Goal: Information Seeking & Learning: Learn about a topic

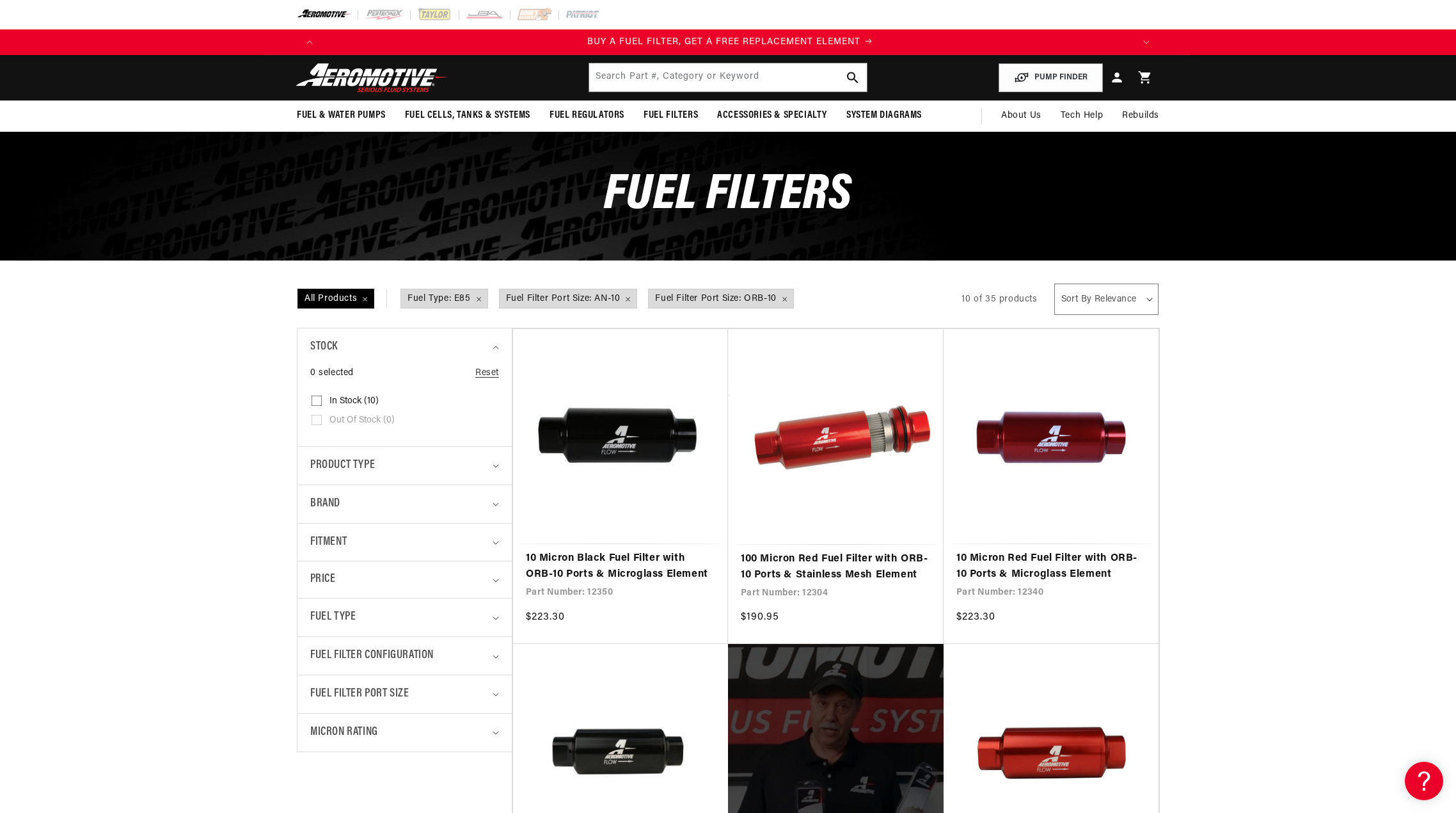
scroll to position [0, 811]
click at [637, 76] on input "text" at bounding box center [727, 77] width 277 height 28
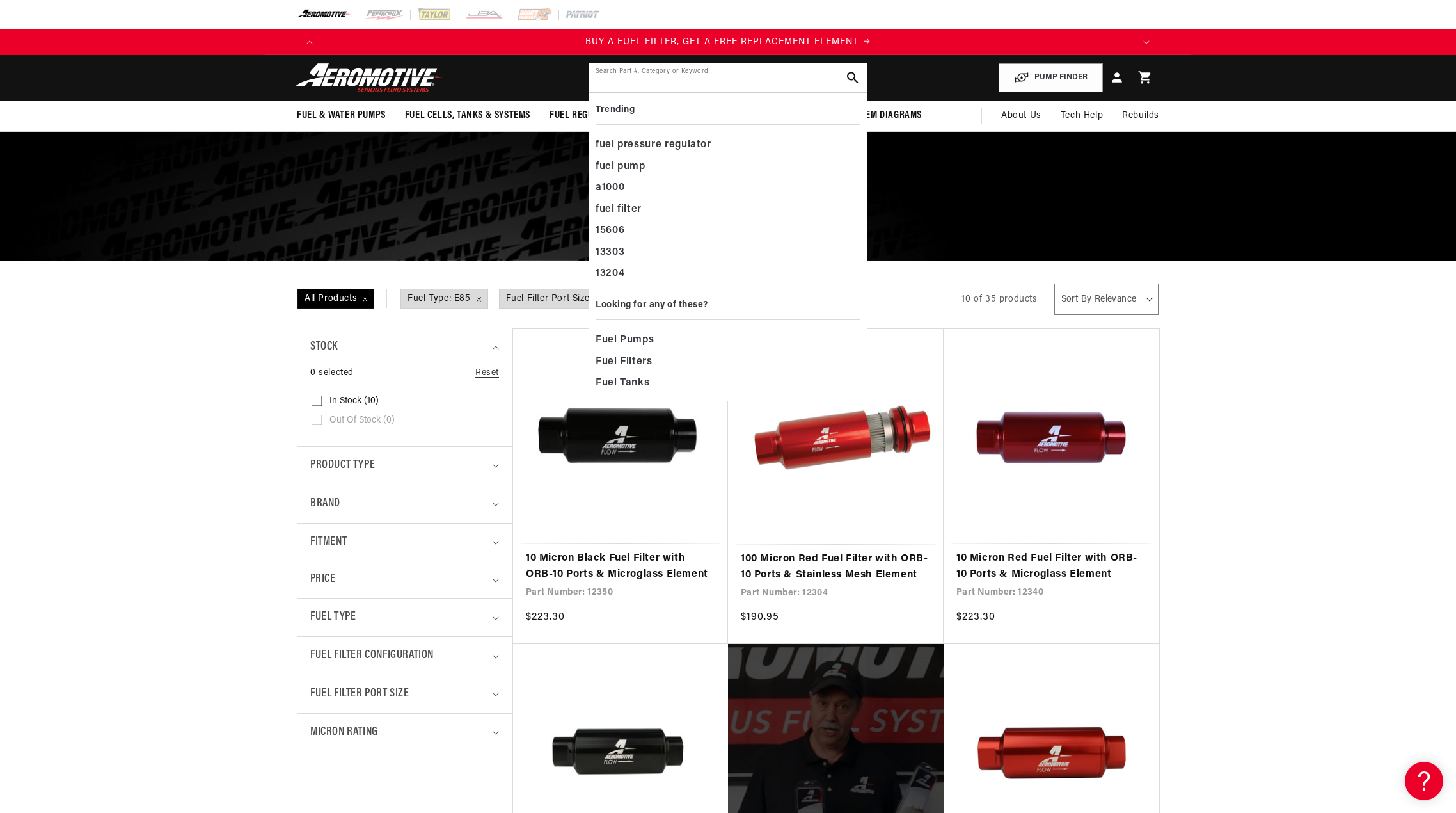
paste input "AER002"
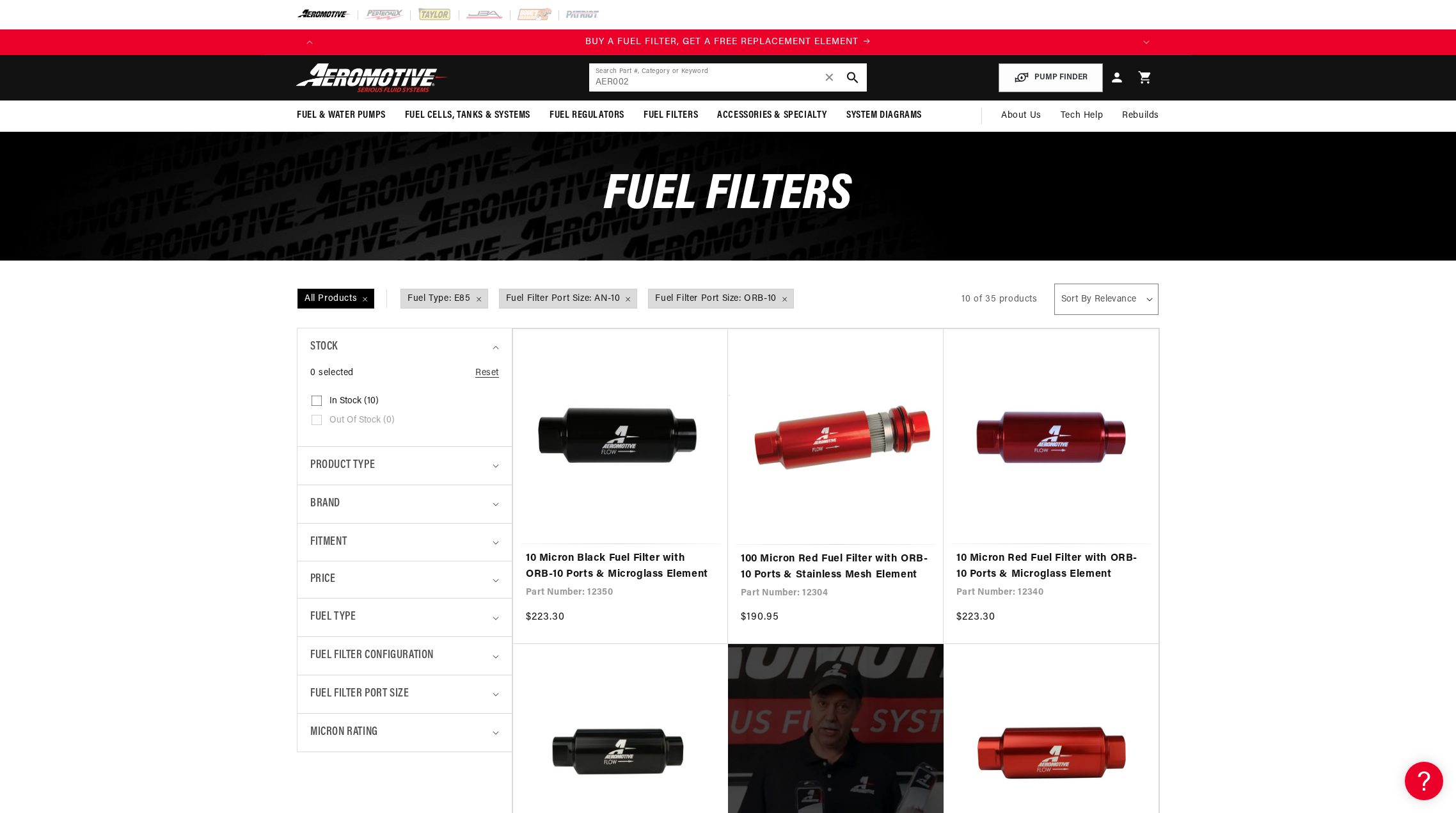
type input "AER002"
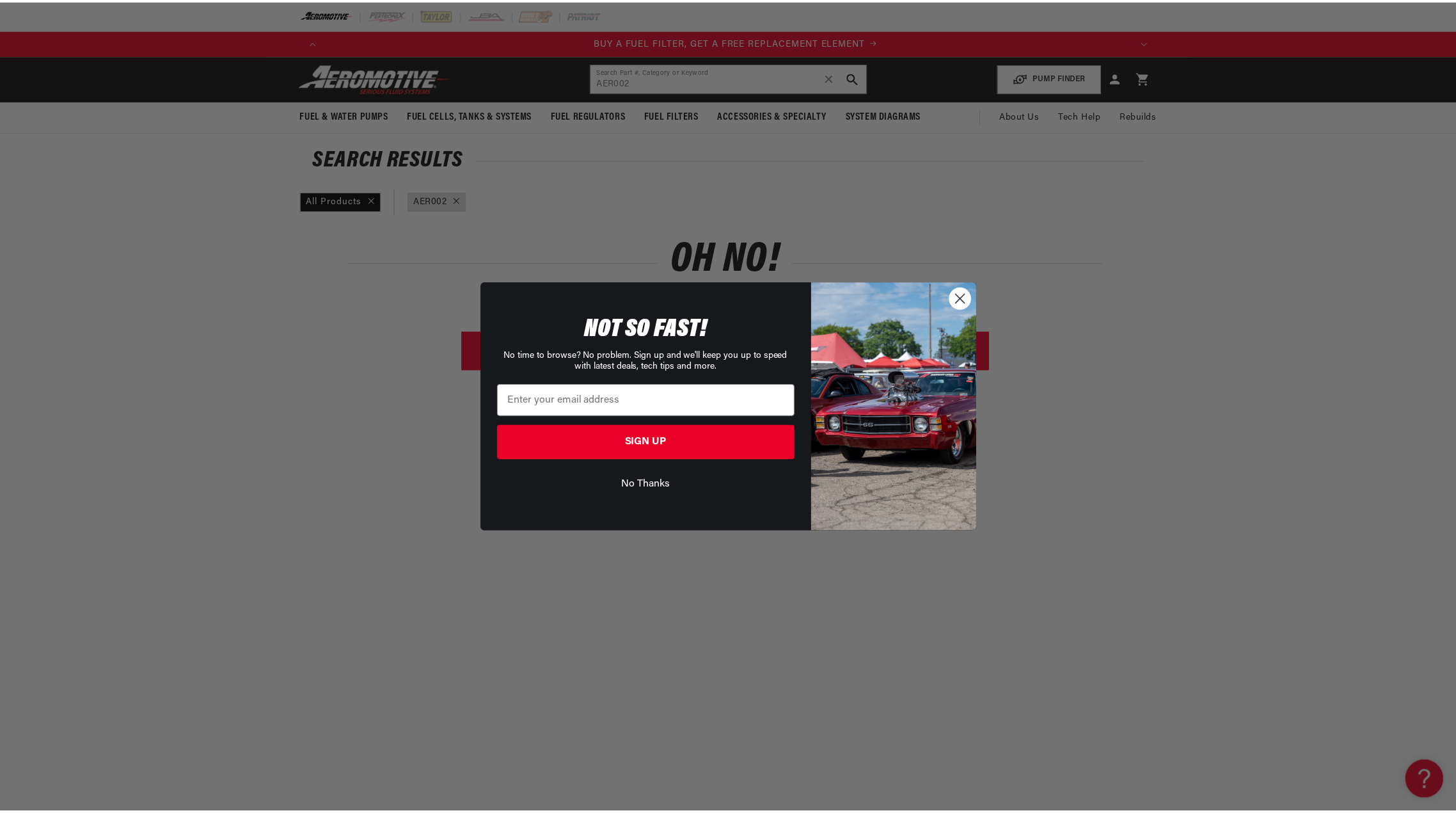
scroll to position [0, 811]
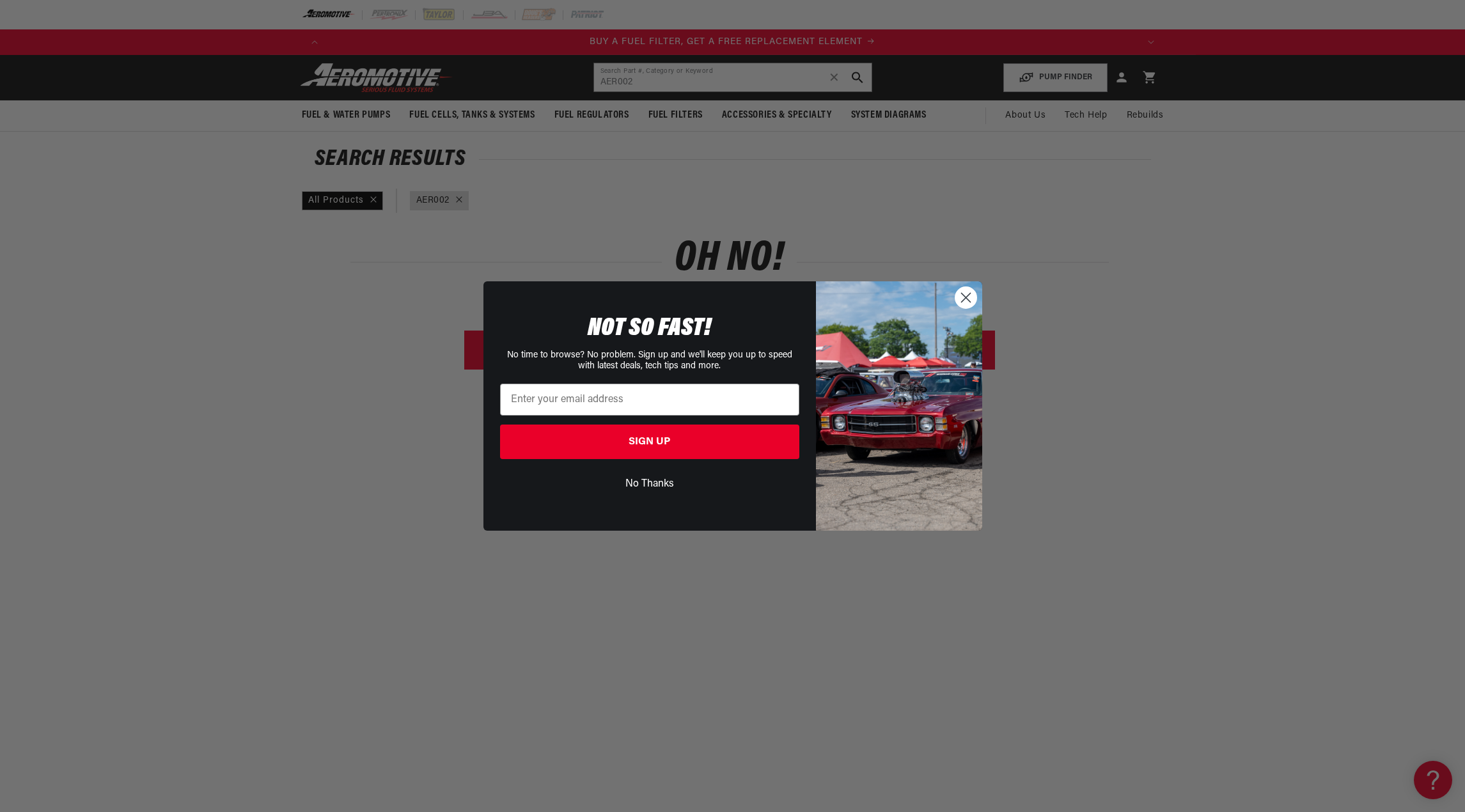
click at [638, 77] on div "Close dialog NOT SO FAST! No time to browse? No problem. Sign up and we'll keep…" at bounding box center [732, 406] width 1465 height 812
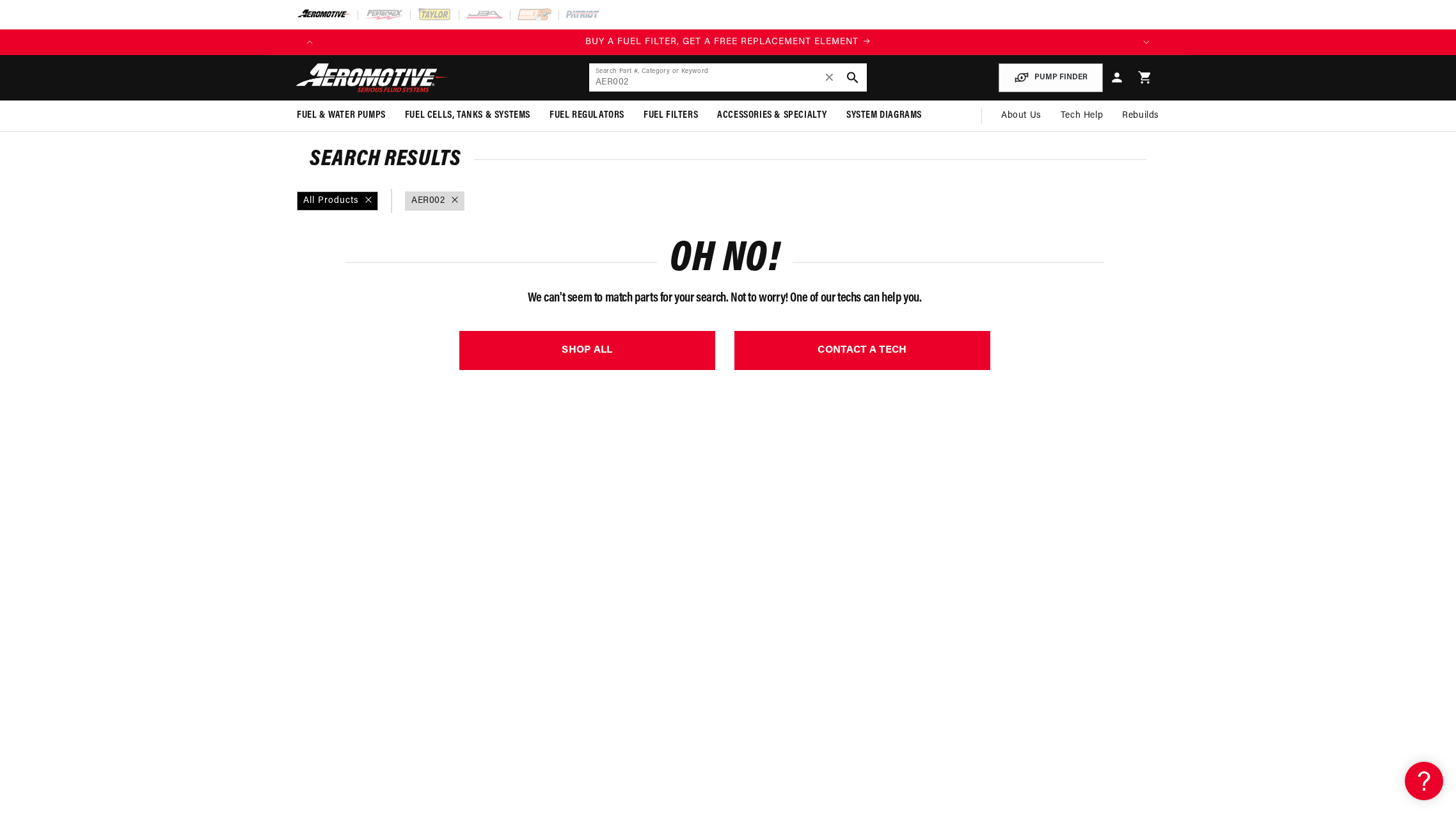
drag, startPoint x: 684, startPoint y: 81, endPoint x: 551, endPoint y: 76, distance: 133.1
click at [551, 76] on header "Fuel & Water Pumps Back In-Tank In-Line Fuel Pumps" at bounding box center [728, 78] width 926 height 46
paste input "12385"
type input "12385"
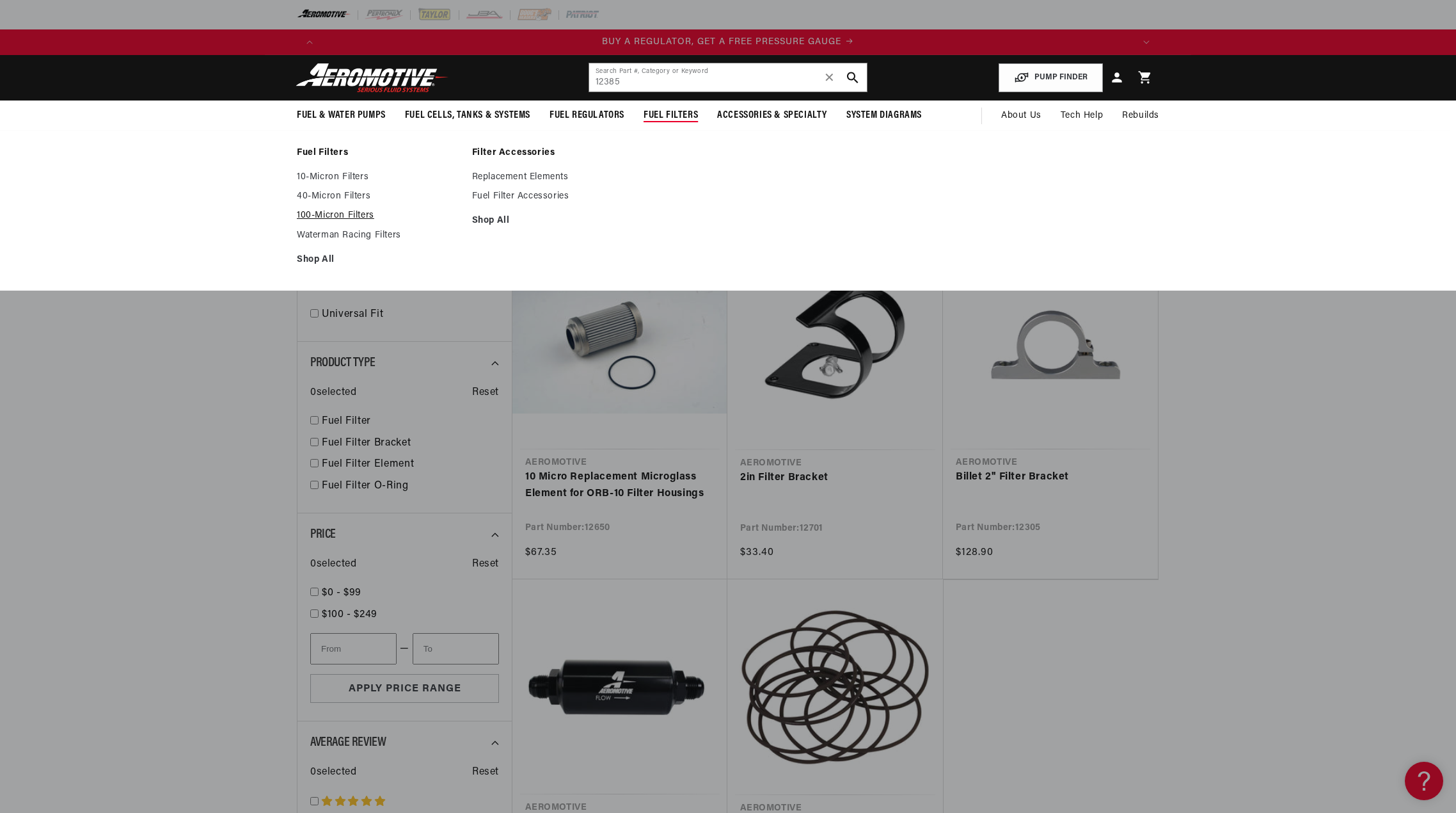
click at [338, 212] on link "100-Micron Filters" at bounding box center [378, 216] width 163 height 11
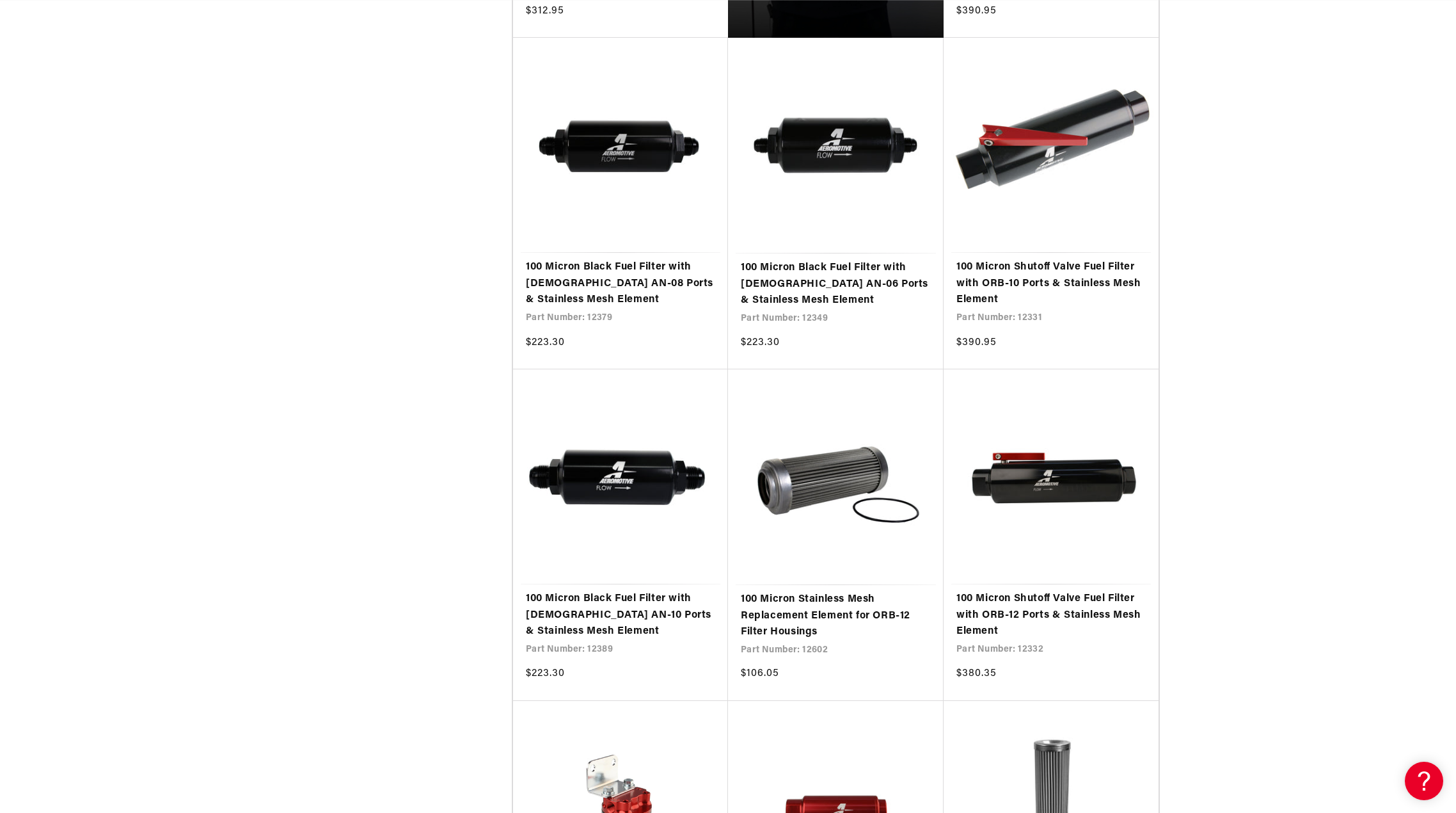
scroll to position [1088, 0]
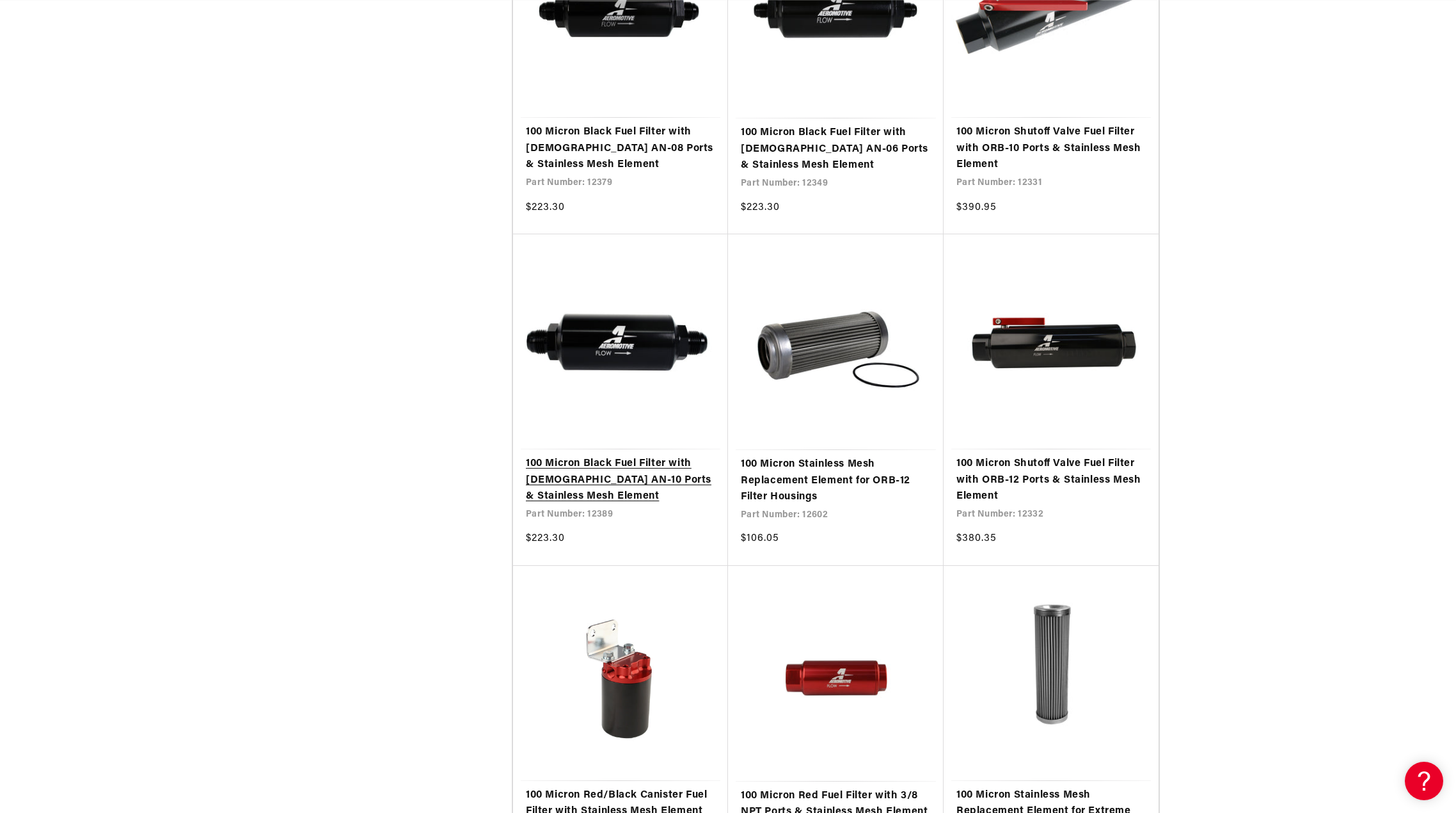
click at [598, 505] on link "100 Micron Black Fuel Filter with Male AN-10 Ports & Stainless Mesh Element" at bounding box center [621, 480] width 190 height 50
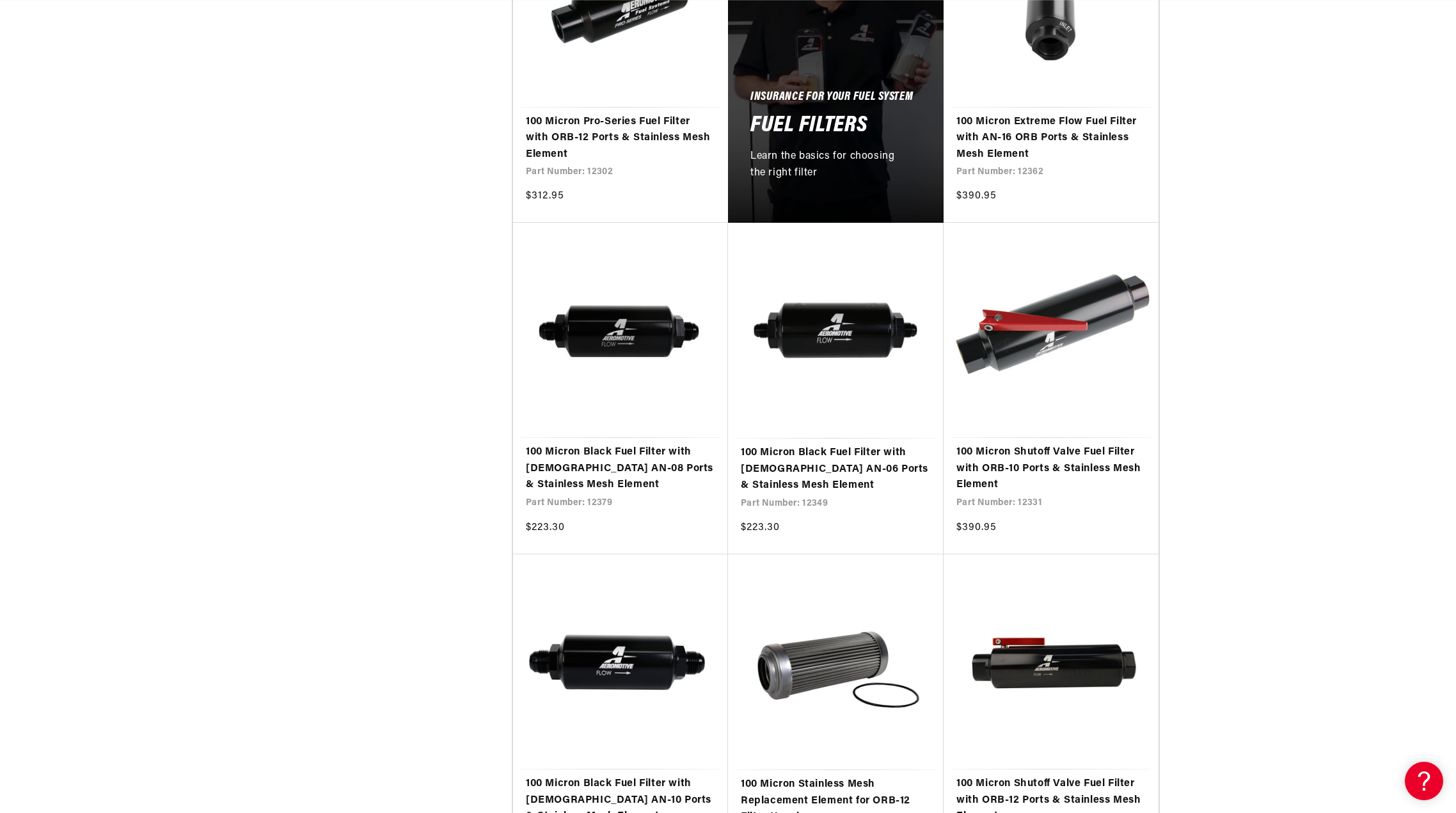
scroll to position [0, 2434]
click at [868, 452] on link "100 Micron Black Fuel Filter with [DEMOGRAPHIC_DATA] AN-06 Ports & Stainless Me…" at bounding box center [836, 470] width 190 height 50
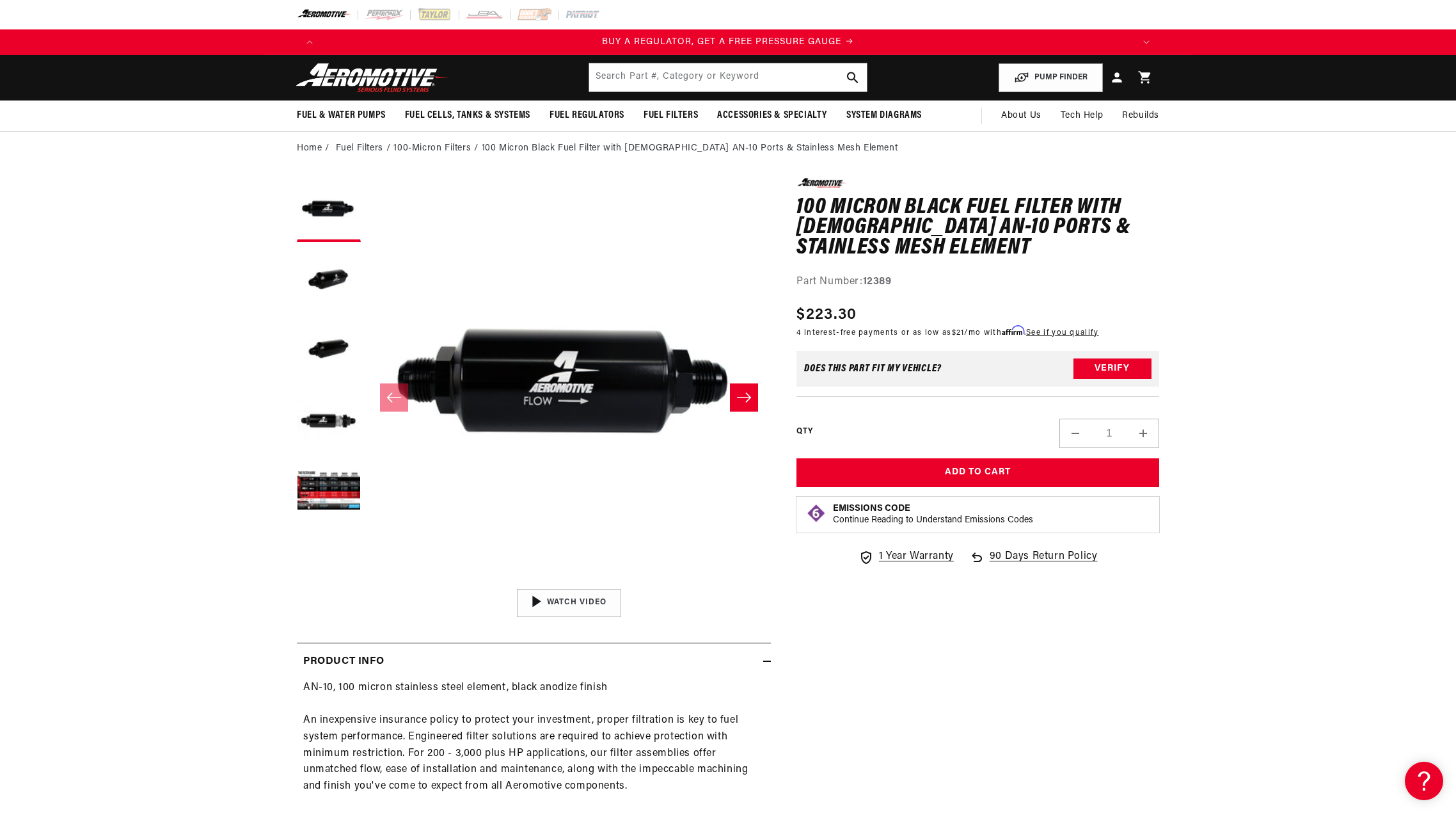
drag, startPoint x: 0, startPoint y: 0, endPoint x: 884, endPoint y: 283, distance: 928.2
click at [884, 283] on strong "12389" at bounding box center [877, 282] width 28 height 11
copy strong "12389"
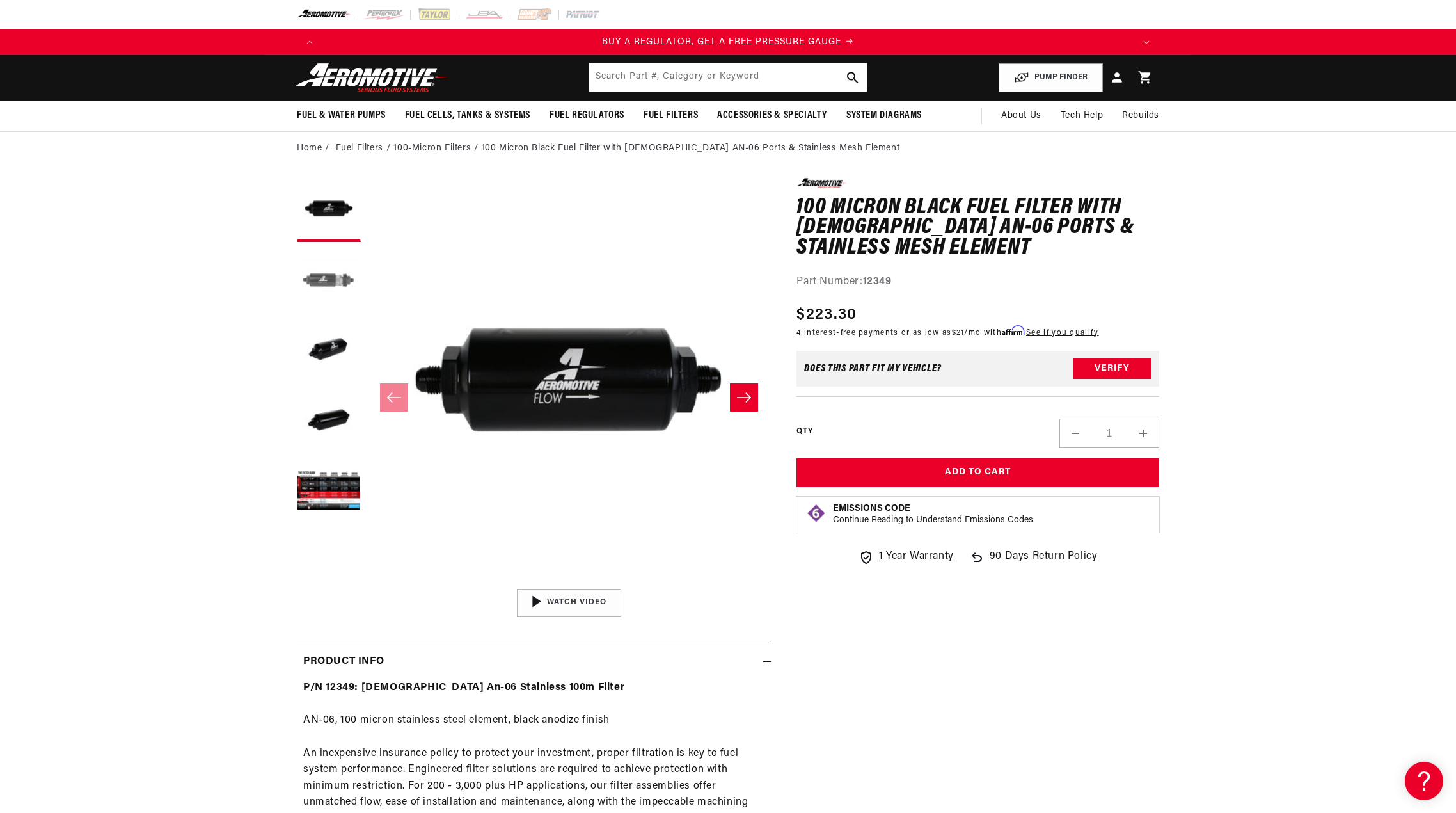
click at [329, 283] on button "Load image 2 in gallery view" at bounding box center [329, 280] width 64 height 64
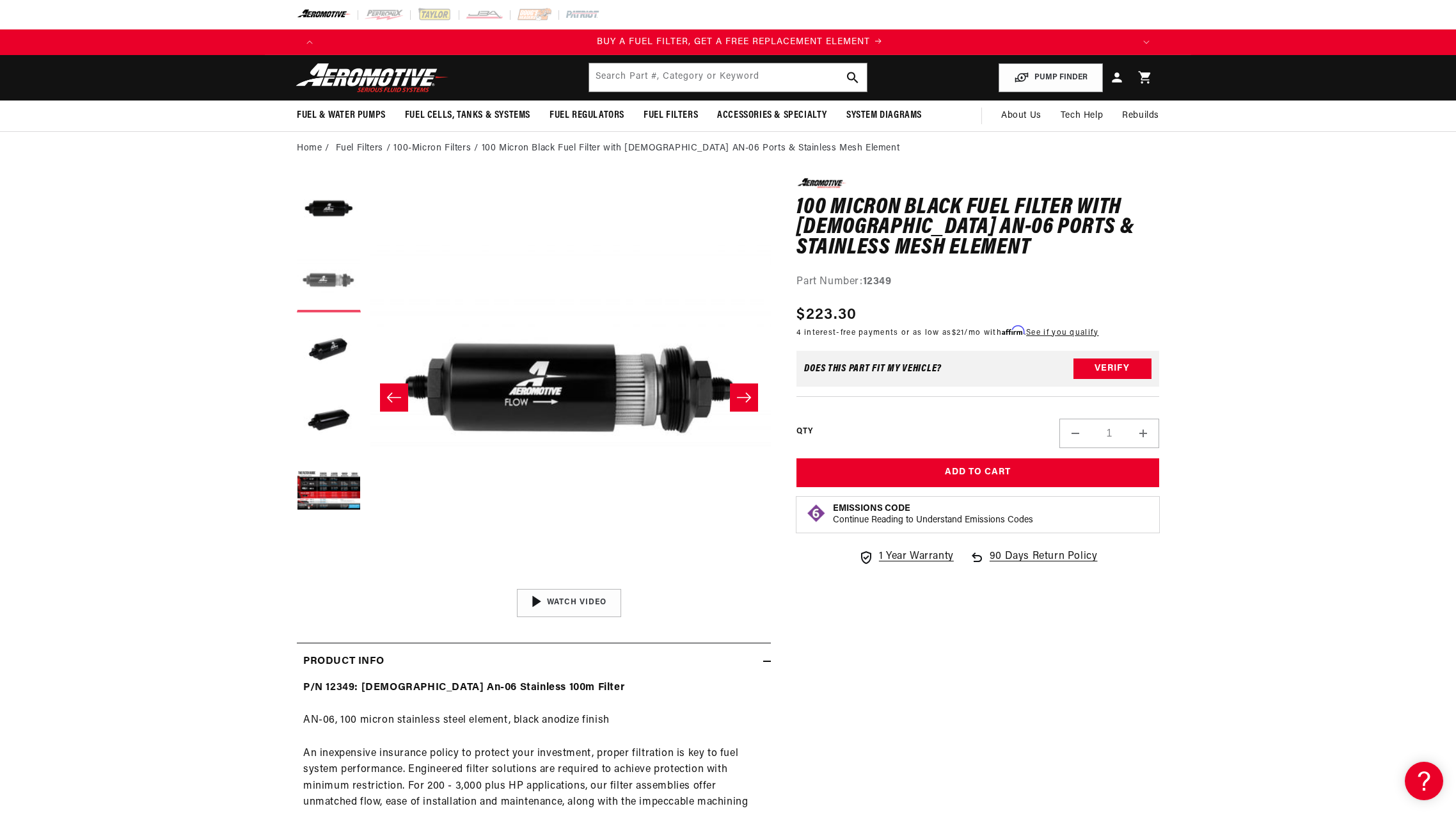
scroll to position [0, 403]
click at [881, 282] on strong "12349" at bounding box center [877, 282] width 28 height 11
copy strong "12349"
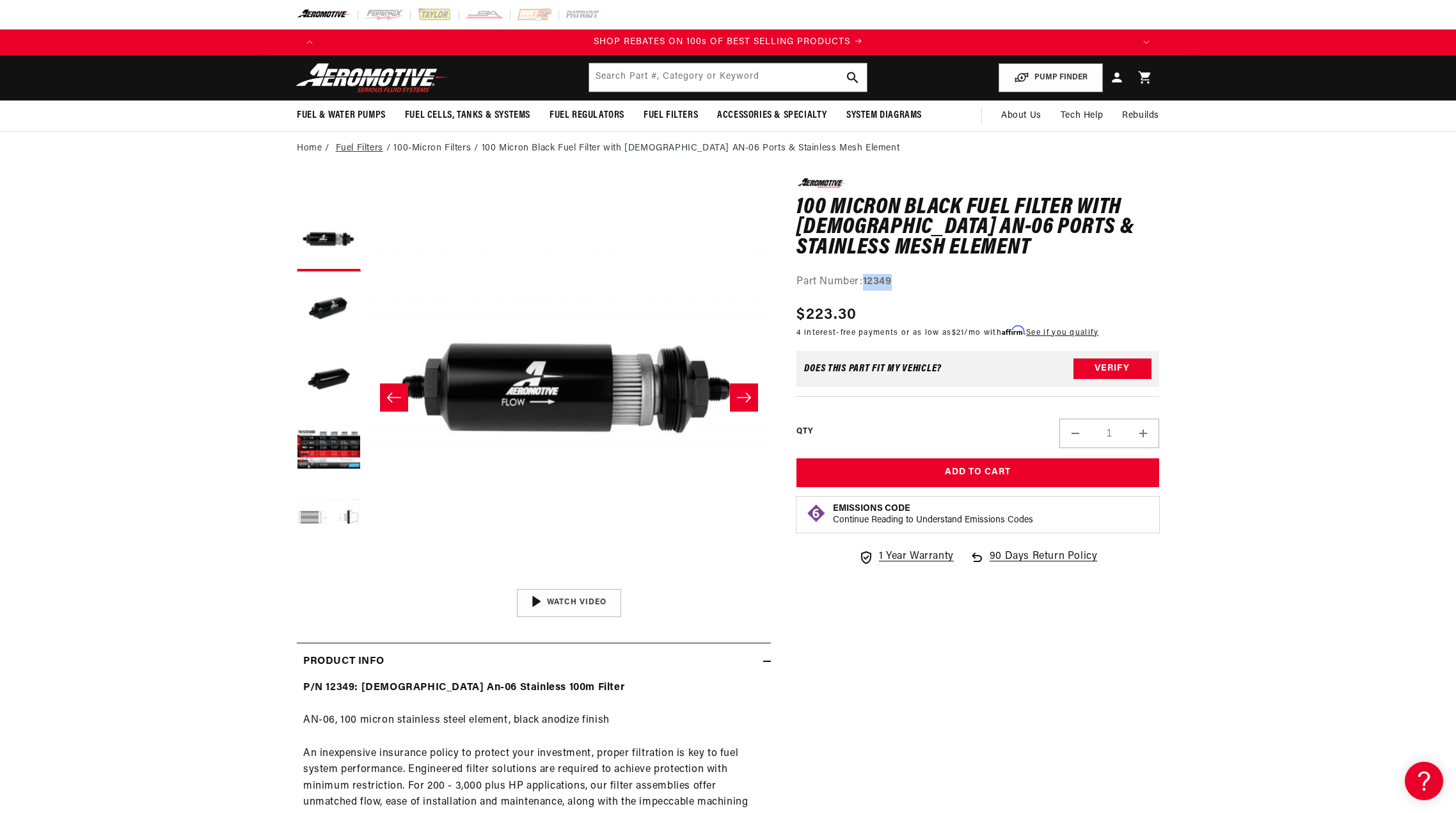
scroll to position [71, 0]
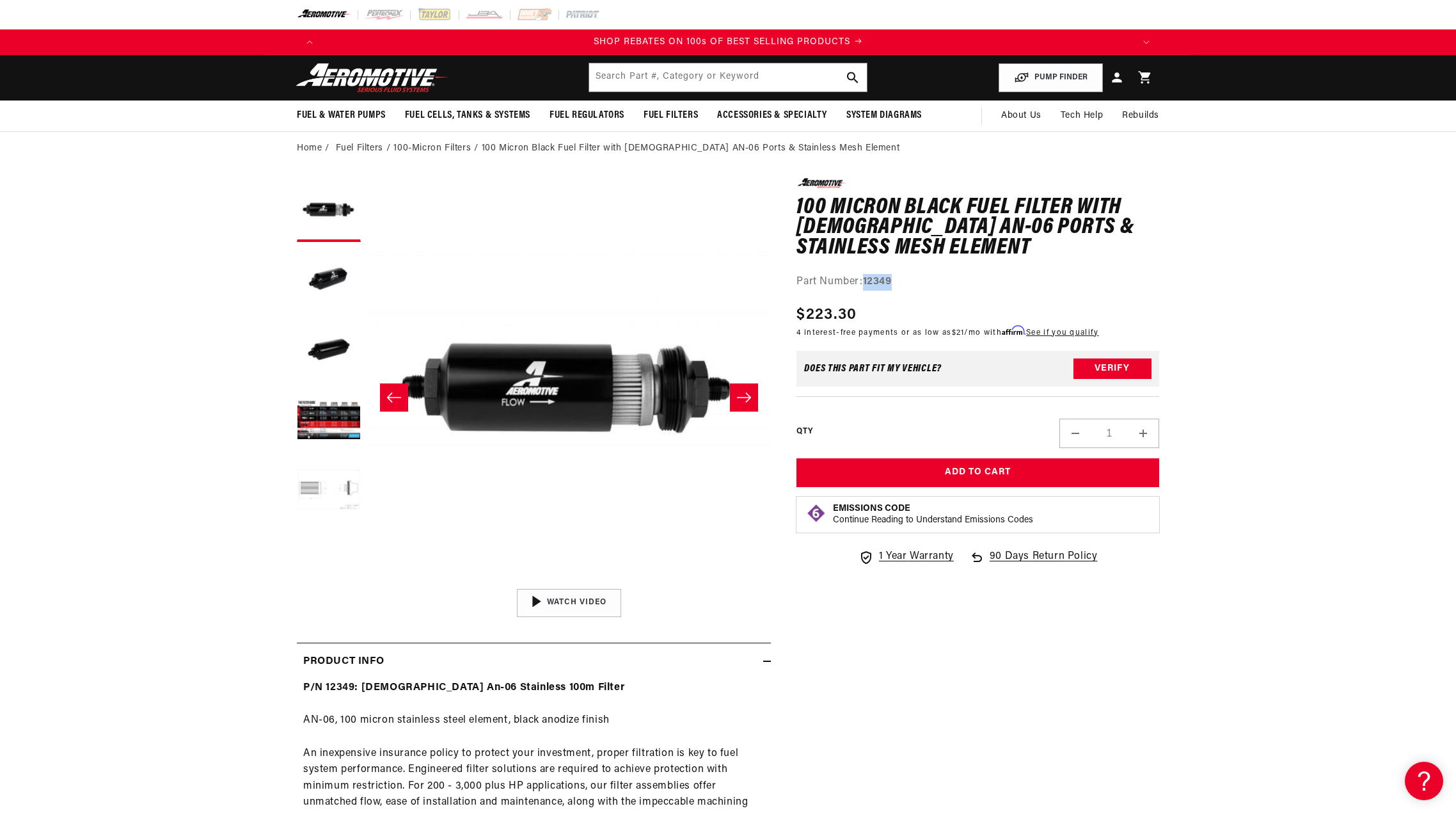
click at [322, 479] on button "Load image 6 in gallery view" at bounding box center [329, 492] width 64 height 64
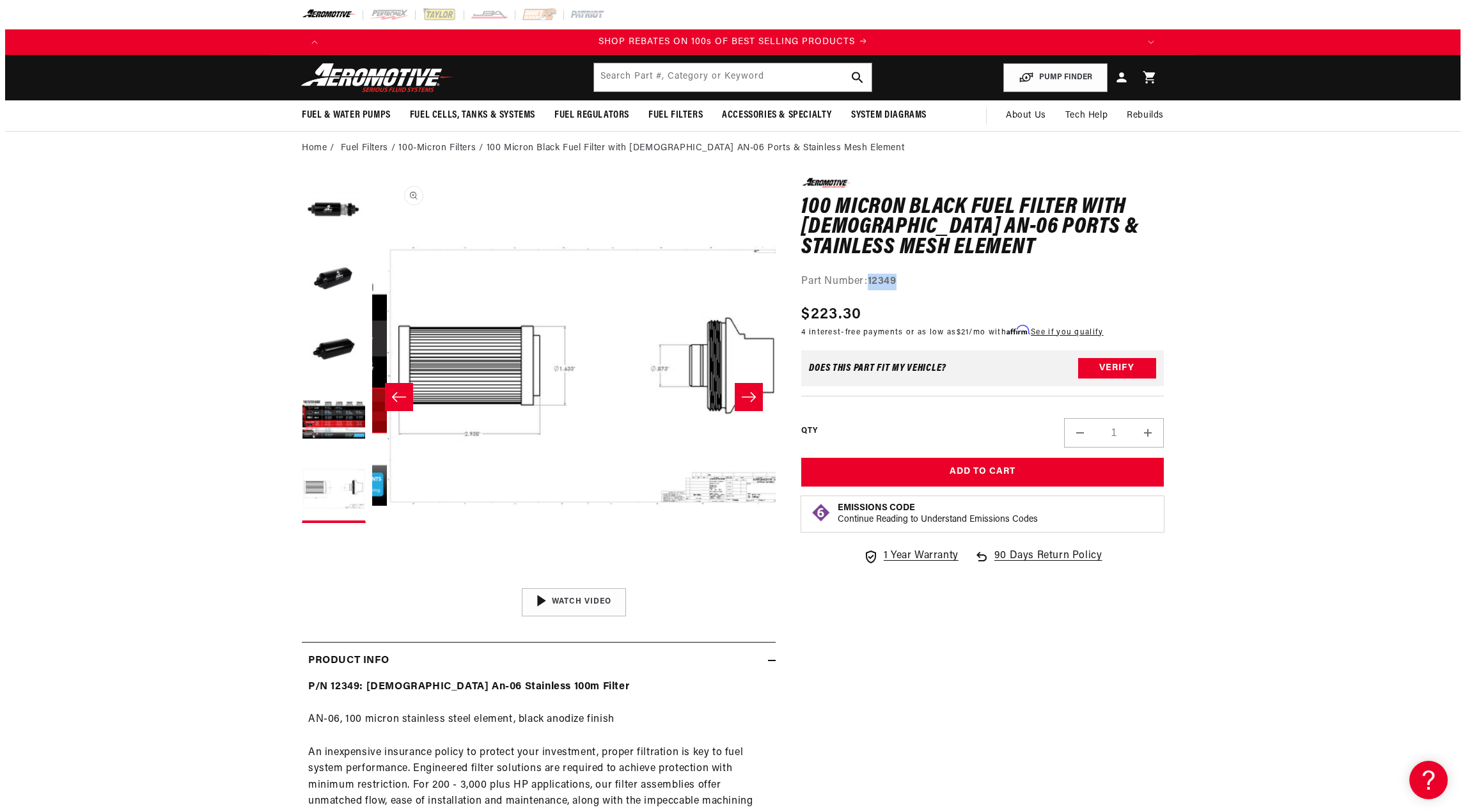
scroll to position [0, 2019]
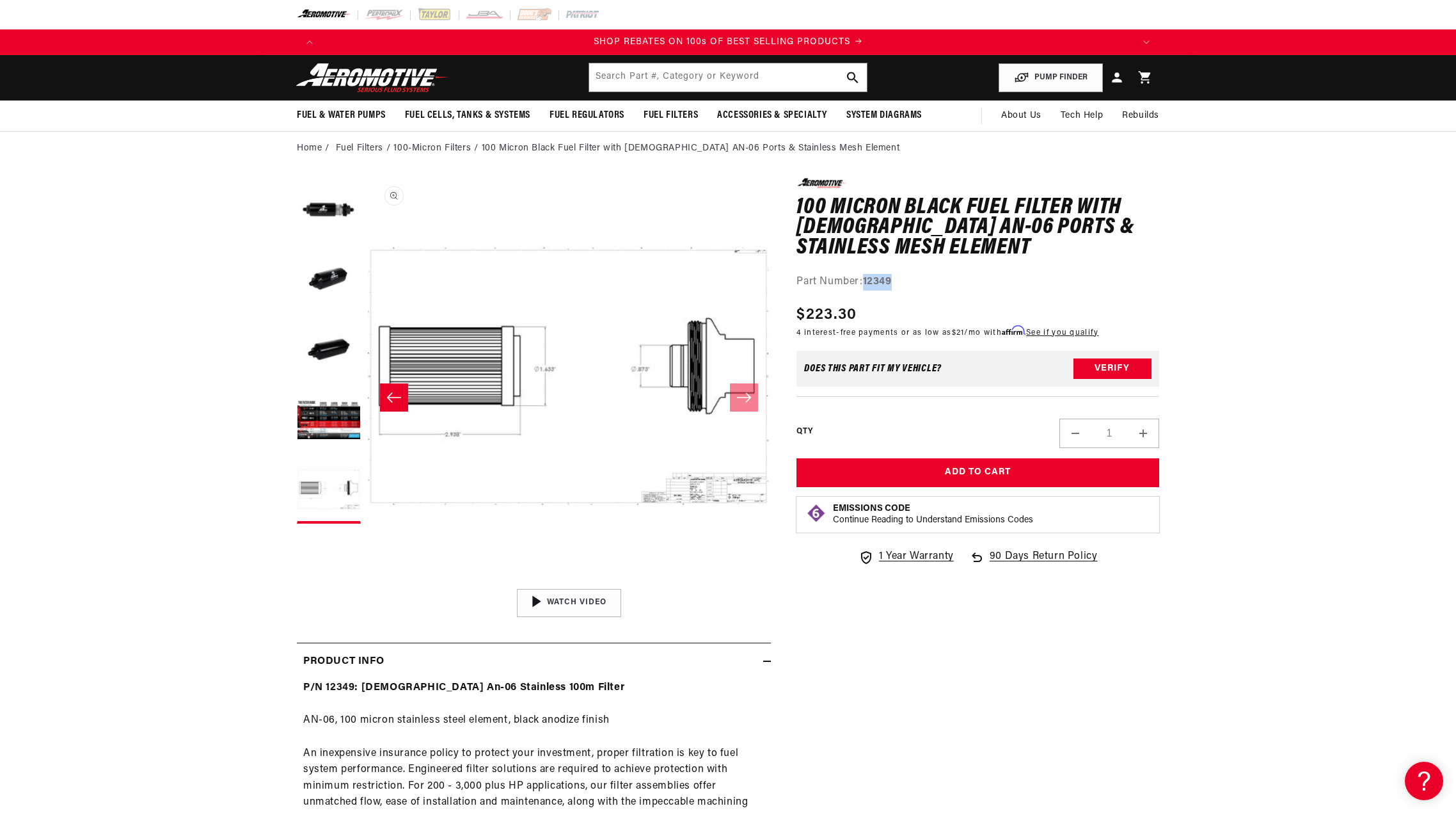
click at [368, 583] on button "Open media 6 in modal" at bounding box center [368, 583] width 0 height 0
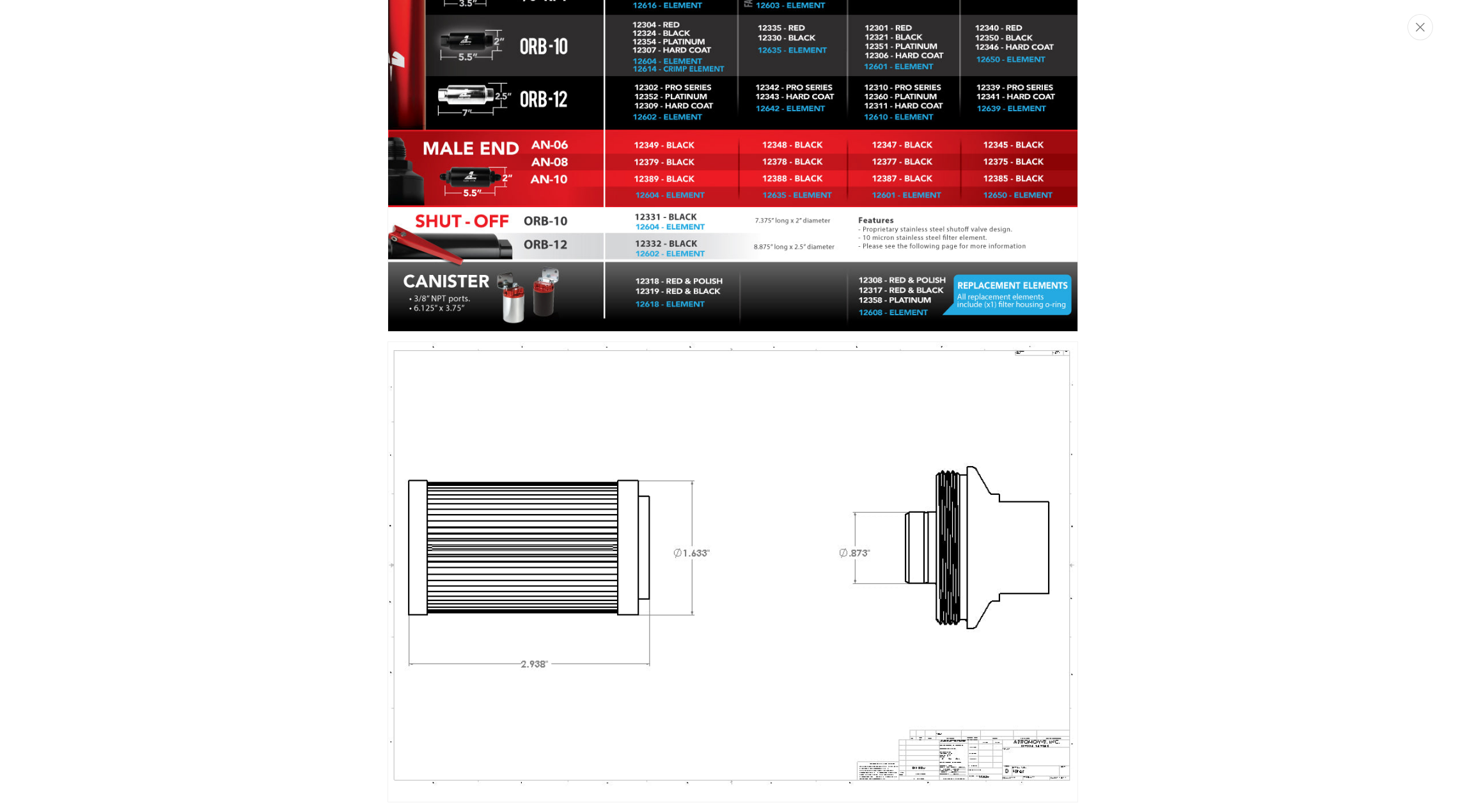
scroll to position [0, 2432]
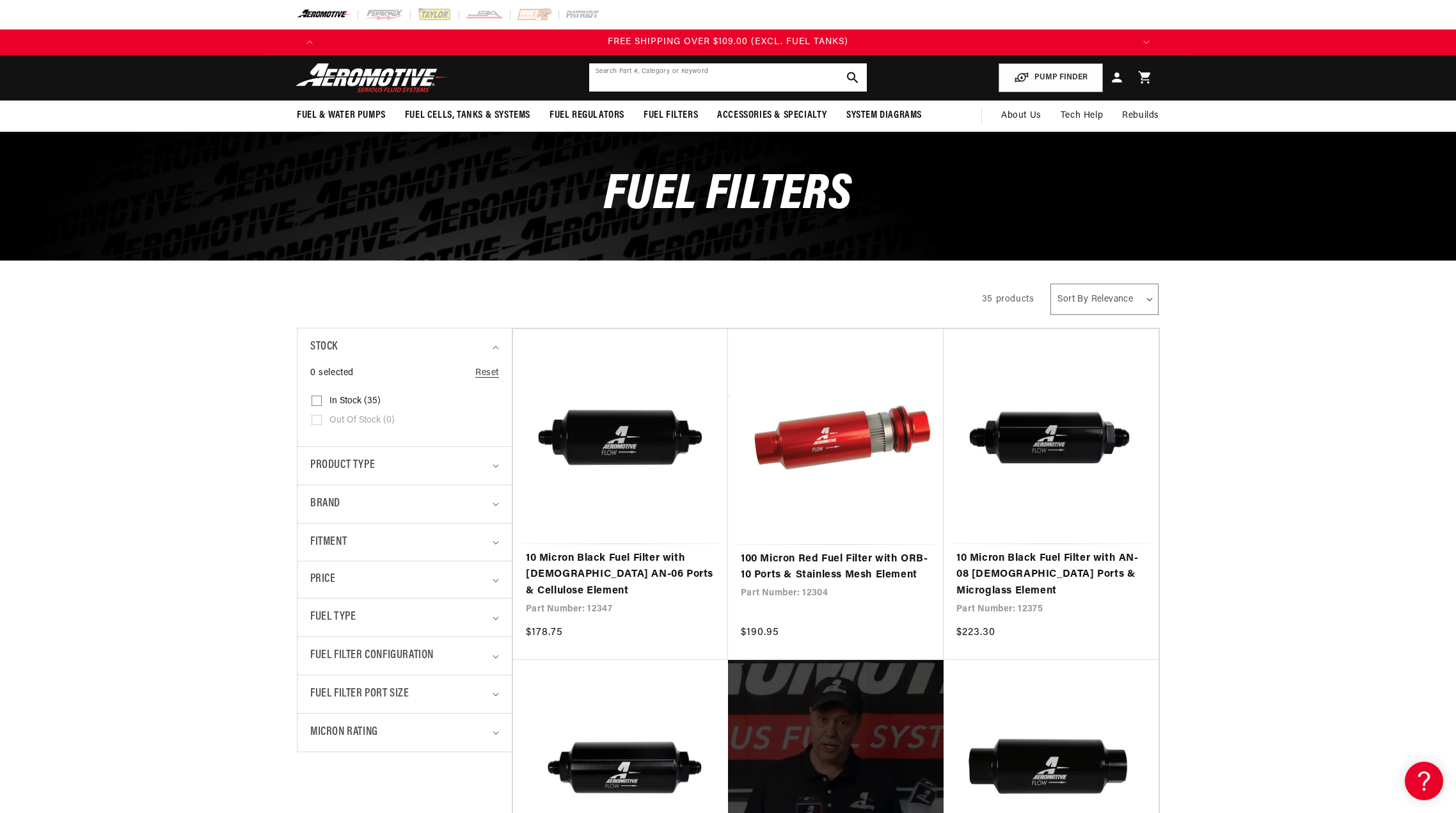
click at [680, 79] on input "text" at bounding box center [727, 77] width 277 height 28
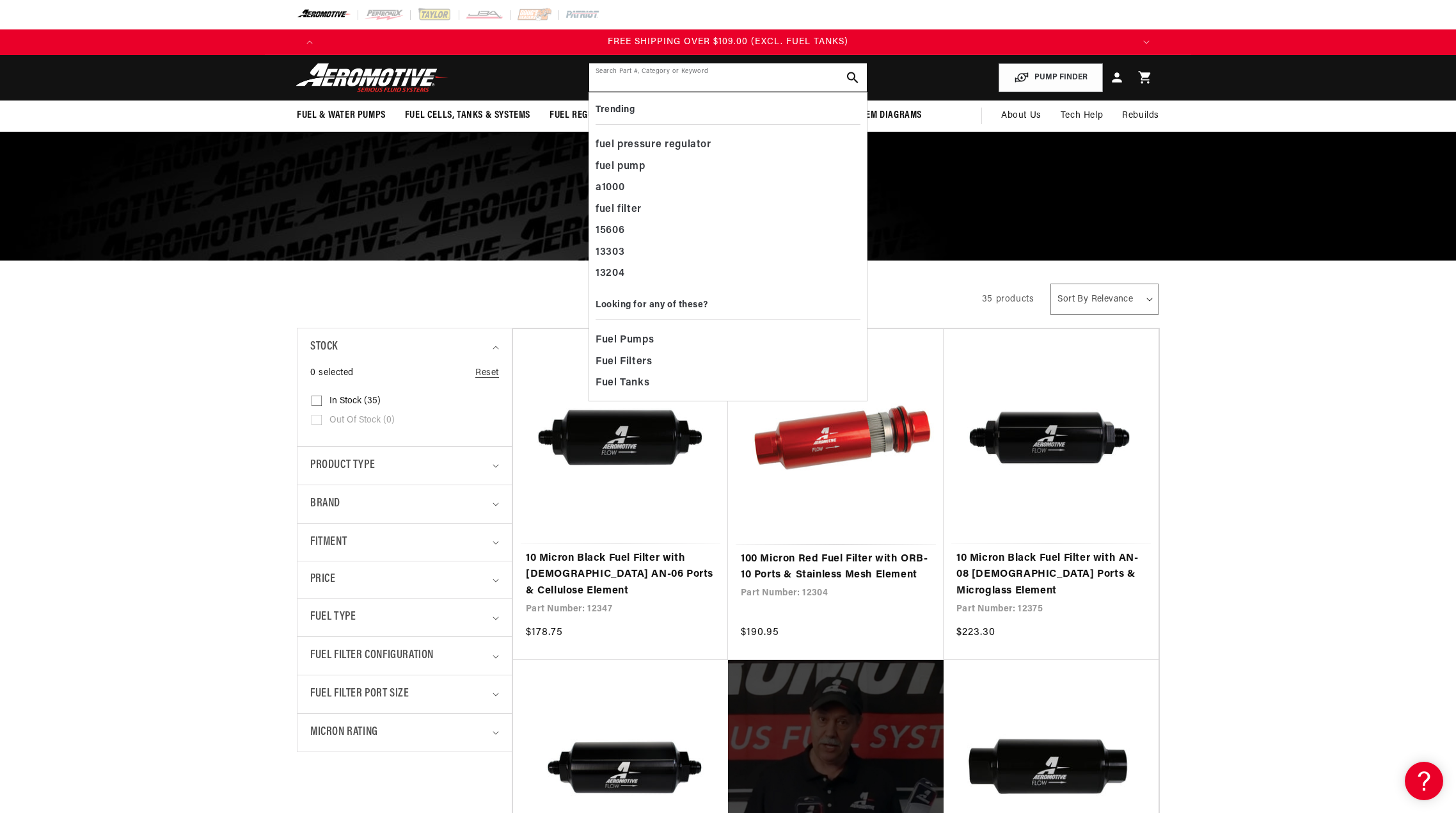
paste input "12385"
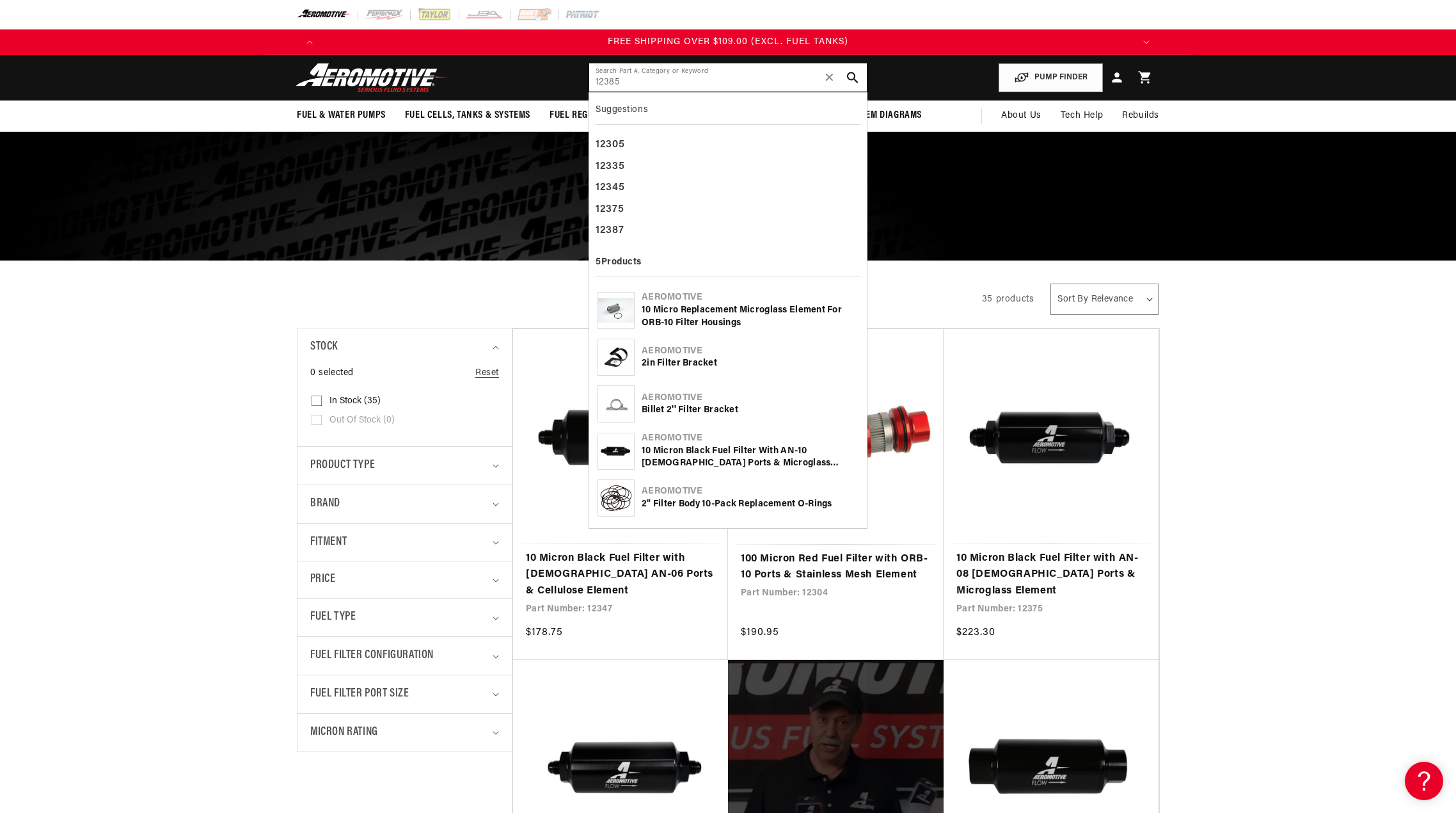
type input "12385"
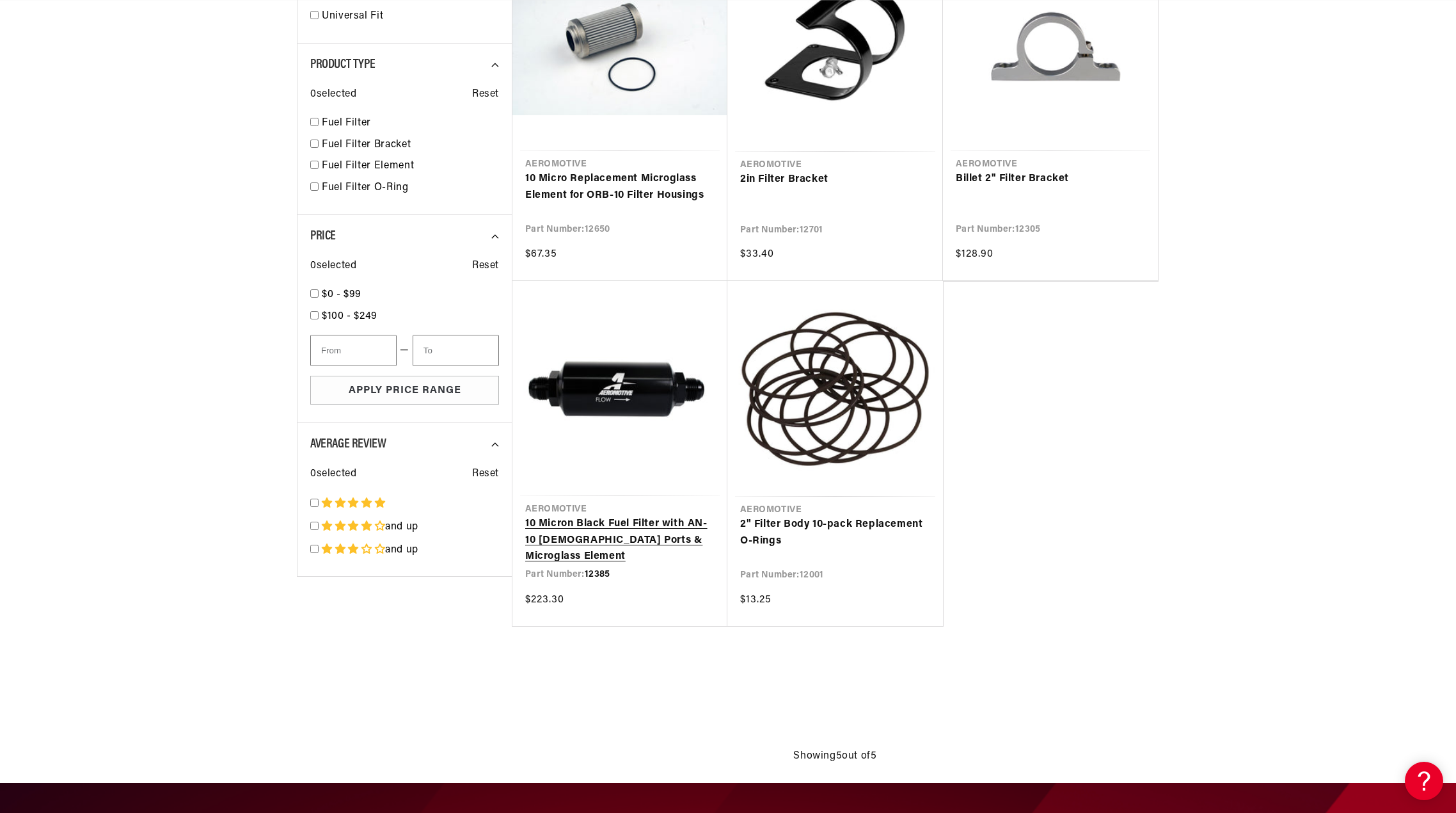
scroll to position [320, 0]
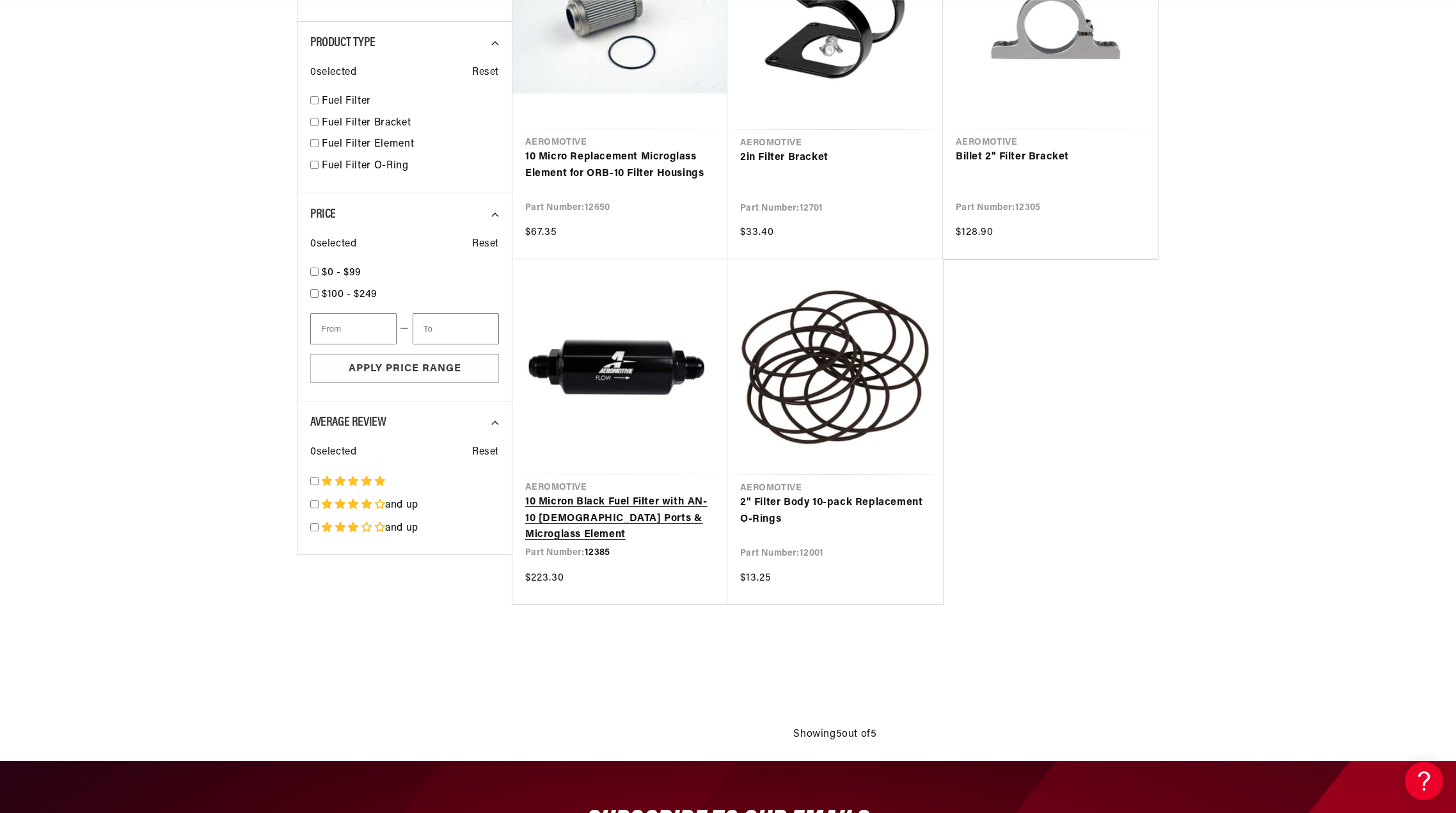
click at [673, 513] on link "10 Micron Black Fuel Filter with AN-10 [DEMOGRAPHIC_DATA] Ports & Microglass El…" at bounding box center [620, 518] width 190 height 50
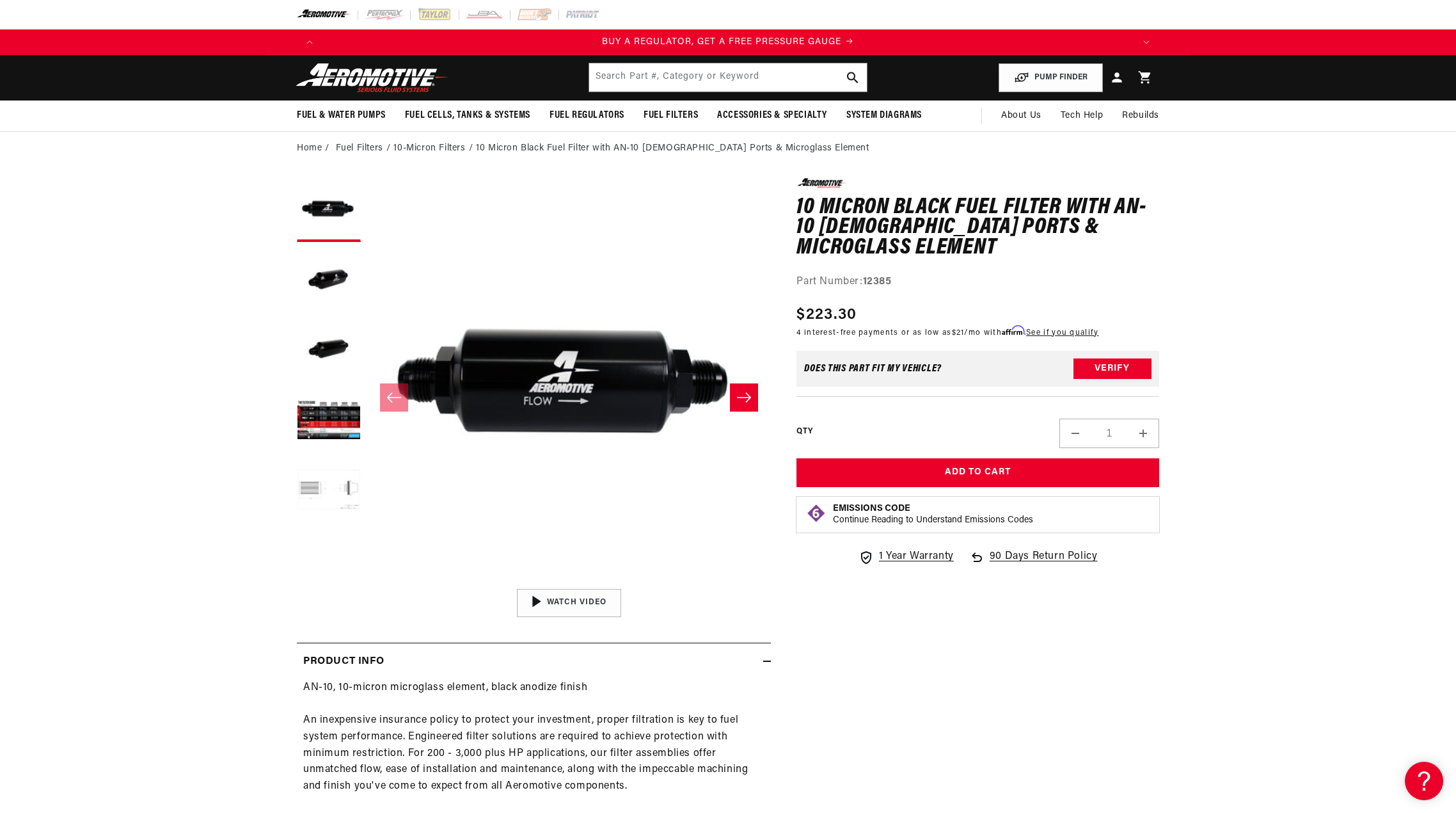
click at [319, 484] on button "Load image 5 in gallery view" at bounding box center [329, 492] width 64 height 64
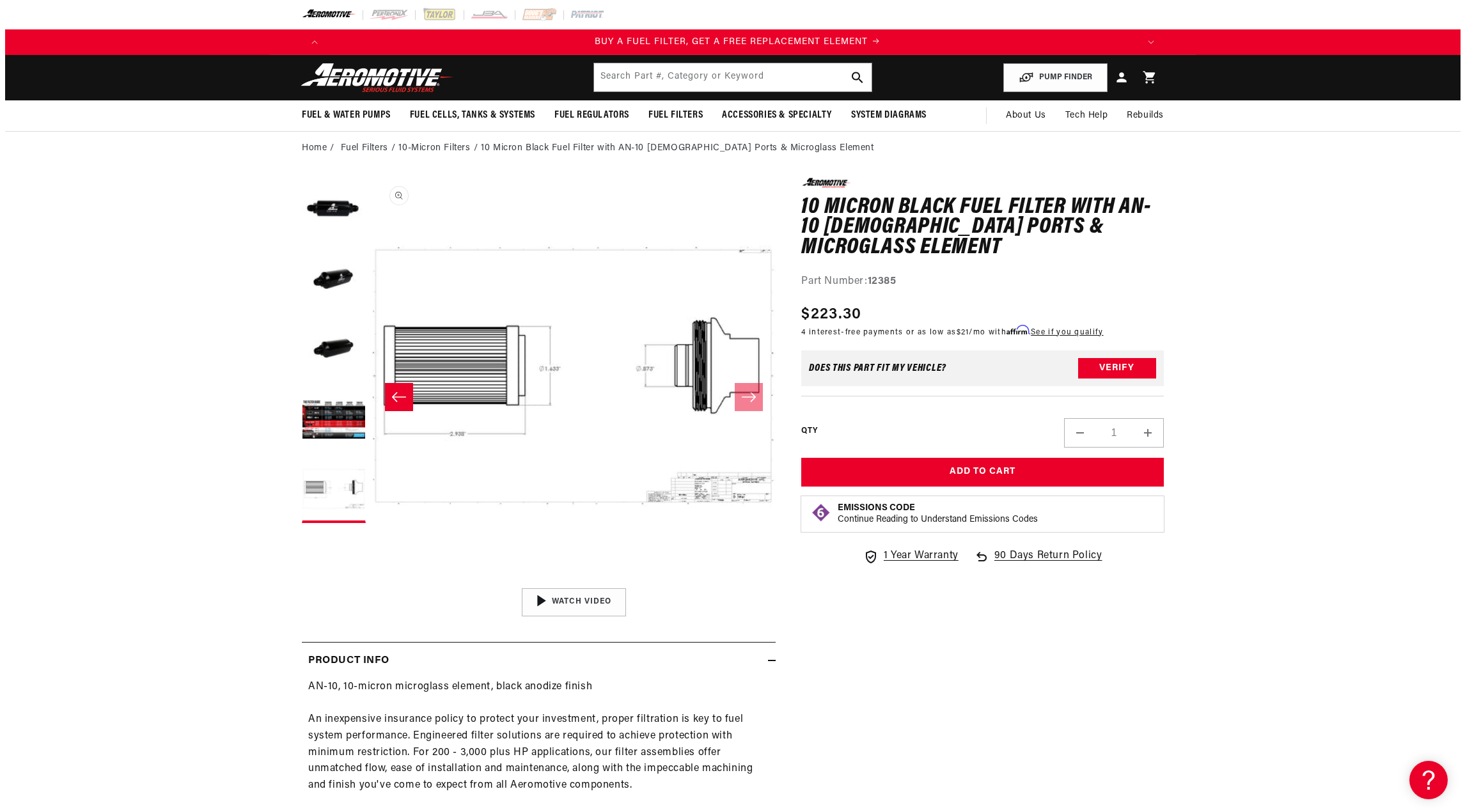
scroll to position [0, 811]
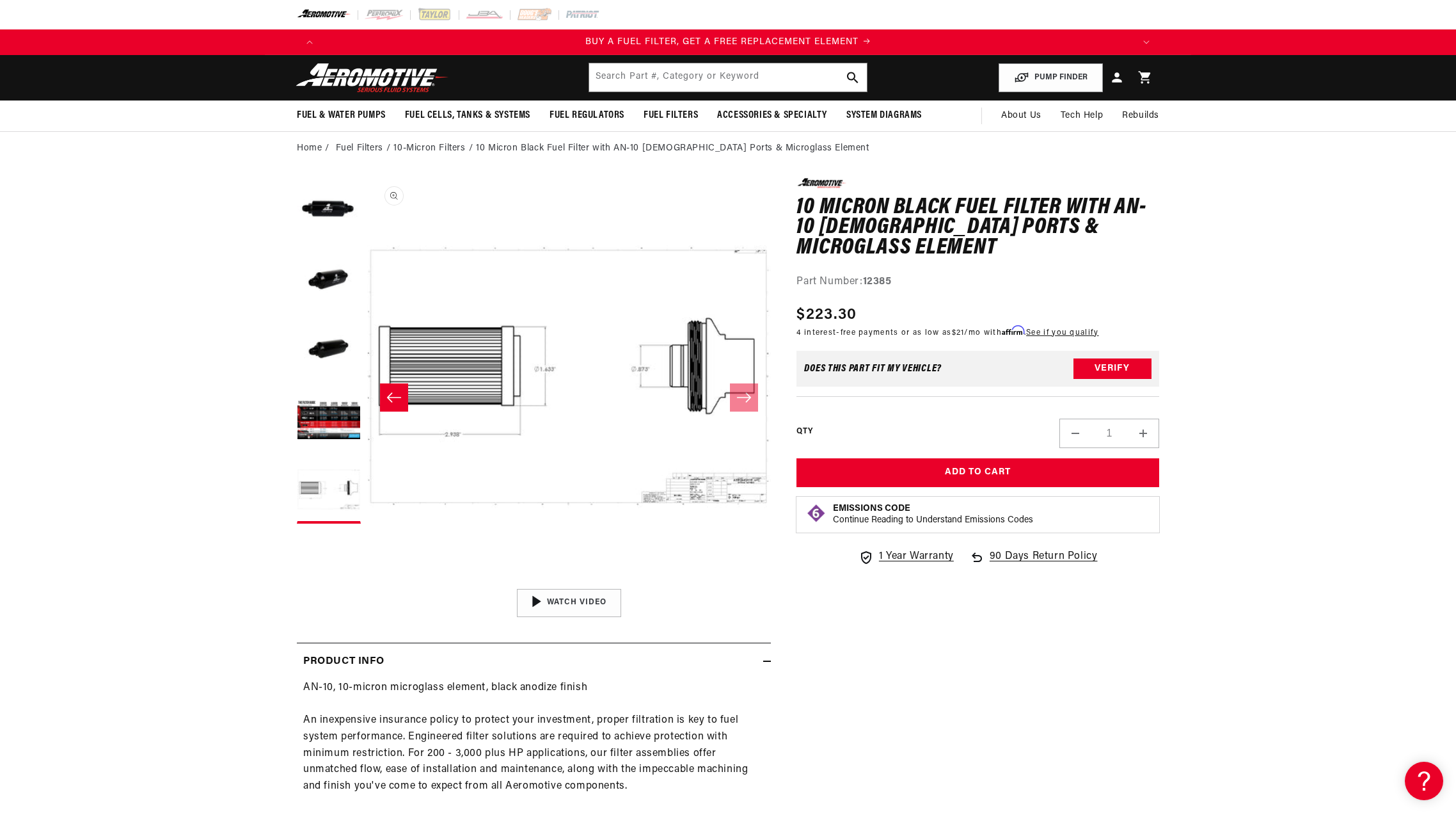
click at [368, 583] on button "Open media 5 in modal" at bounding box center [368, 583] width 0 height 0
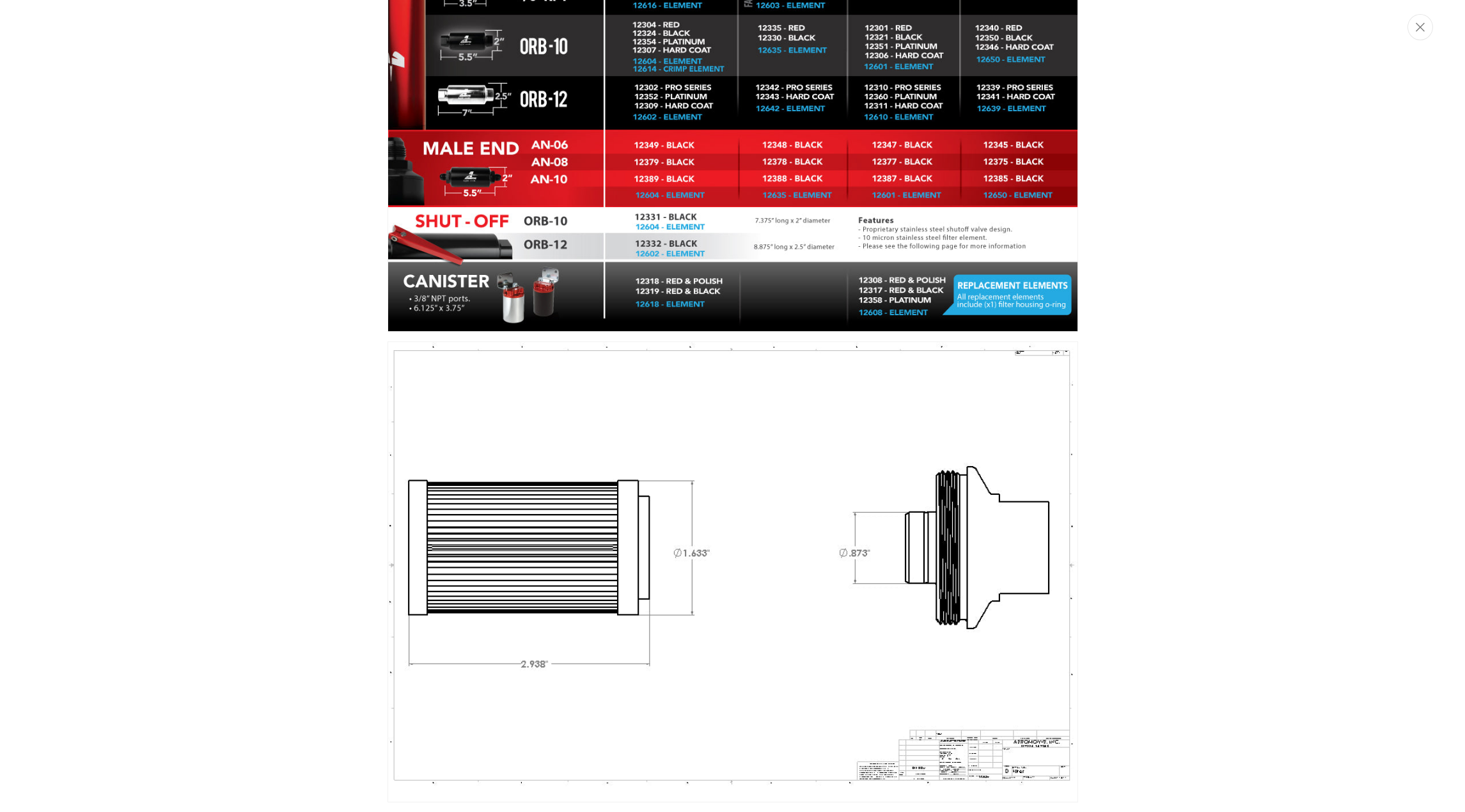
scroll to position [0, 0]
